Goal: Information Seeking & Learning: Check status

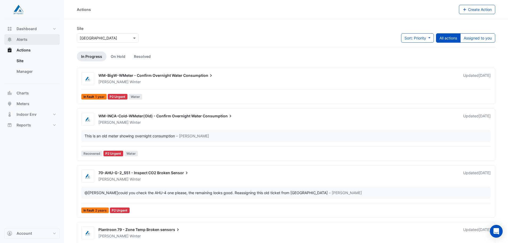
click at [20, 38] on span "Alerts" at bounding box center [22, 39] width 11 height 5
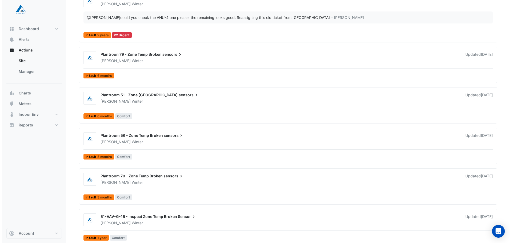
scroll to position [182, 0]
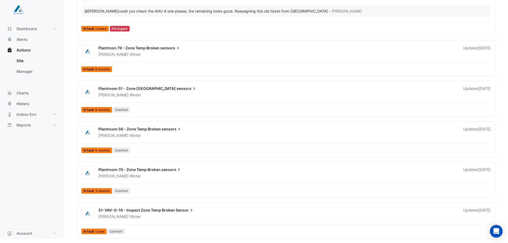
click at [167, 210] on span "51-VAV-G-16 - Inspect Zone Temp Broken" at bounding box center [136, 210] width 77 height 5
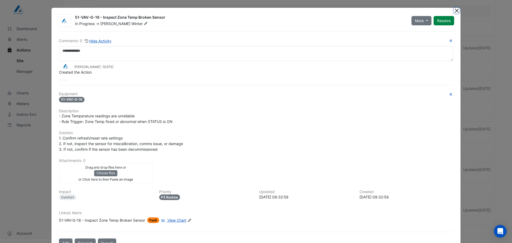
click at [454, 10] on button "Close" at bounding box center [457, 11] width 6 height 6
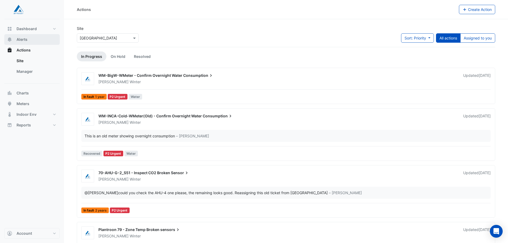
click at [23, 41] on span "Alerts" at bounding box center [22, 39] width 11 height 5
